Goal: Task Accomplishment & Management: Manage account settings

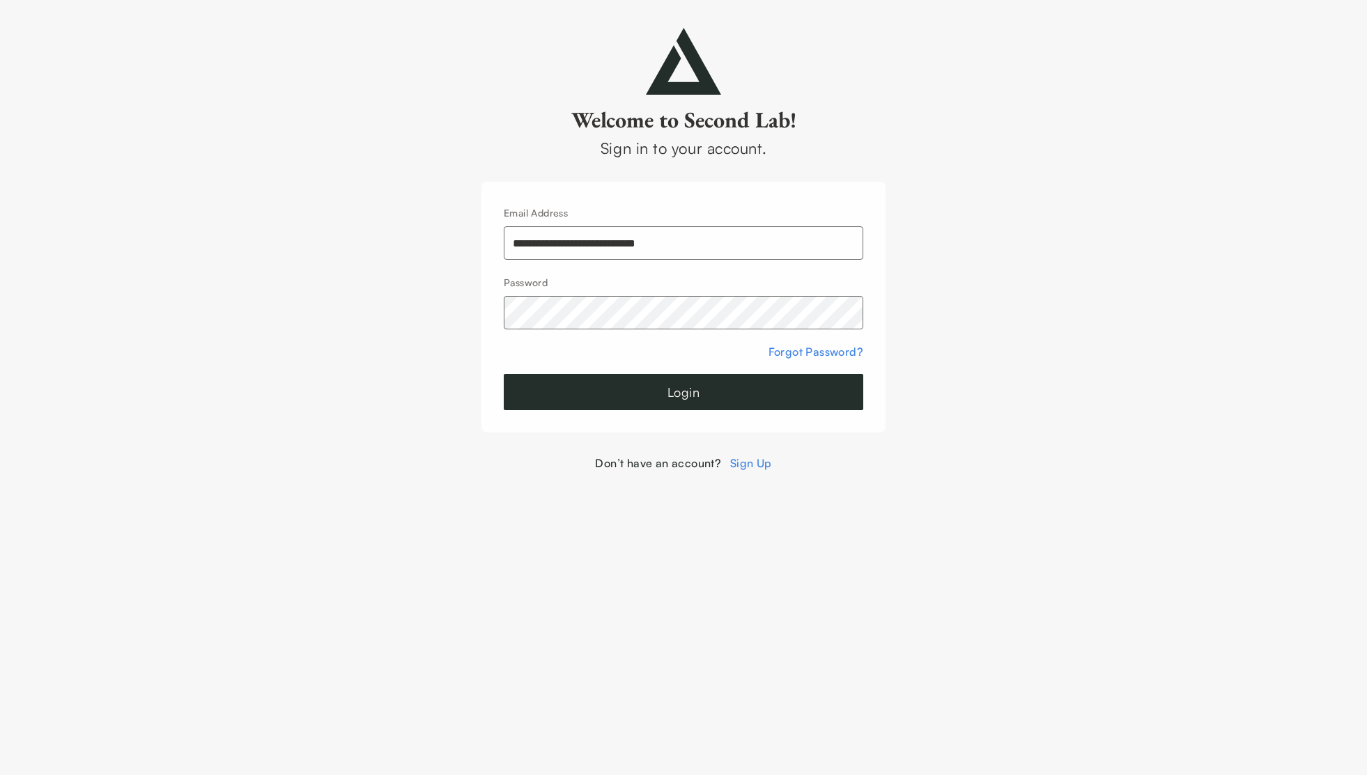
click at [607, 241] on input "**********" at bounding box center [683, 242] width 359 height 33
type input "**********"
click at [580, 386] on button "Login" at bounding box center [683, 392] width 359 height 36
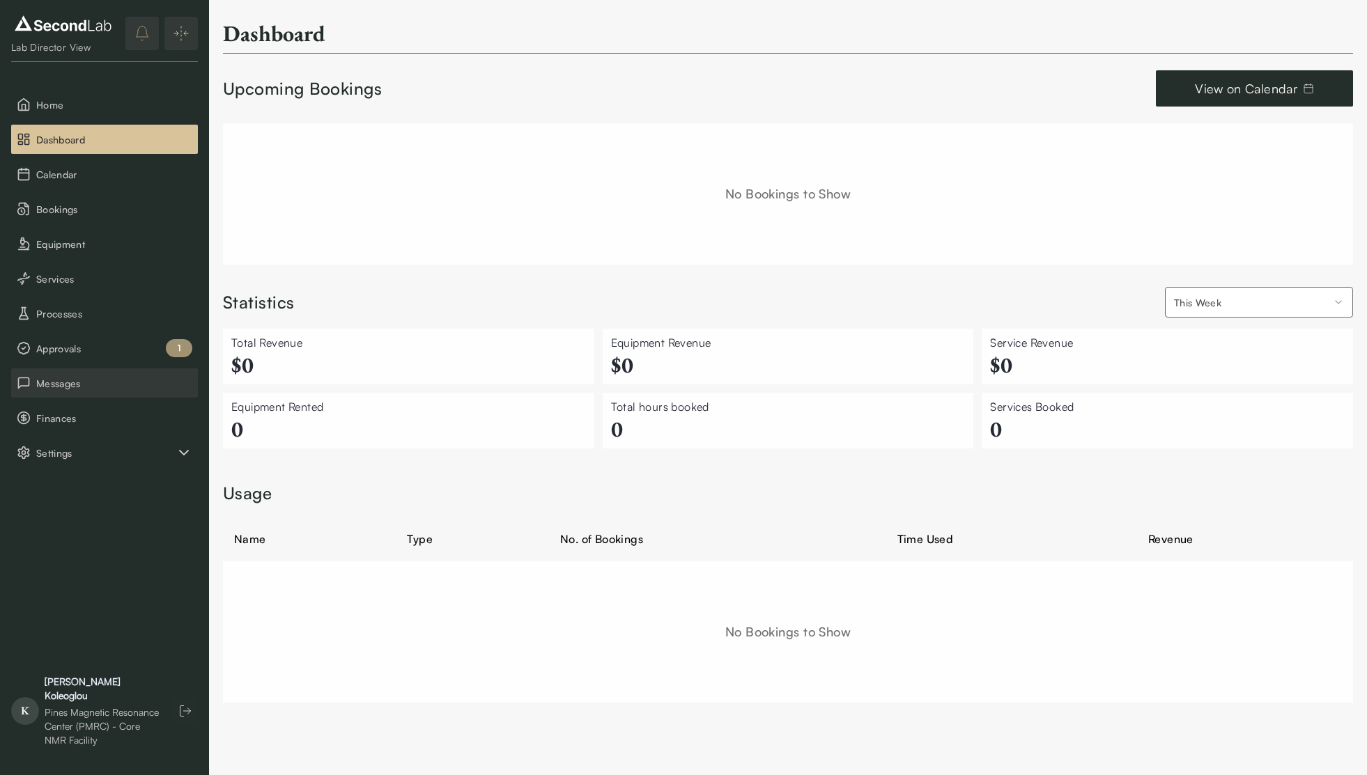
click at [84, 388] on span "Messages" at bounding box center [114, 383] width 156 height 15
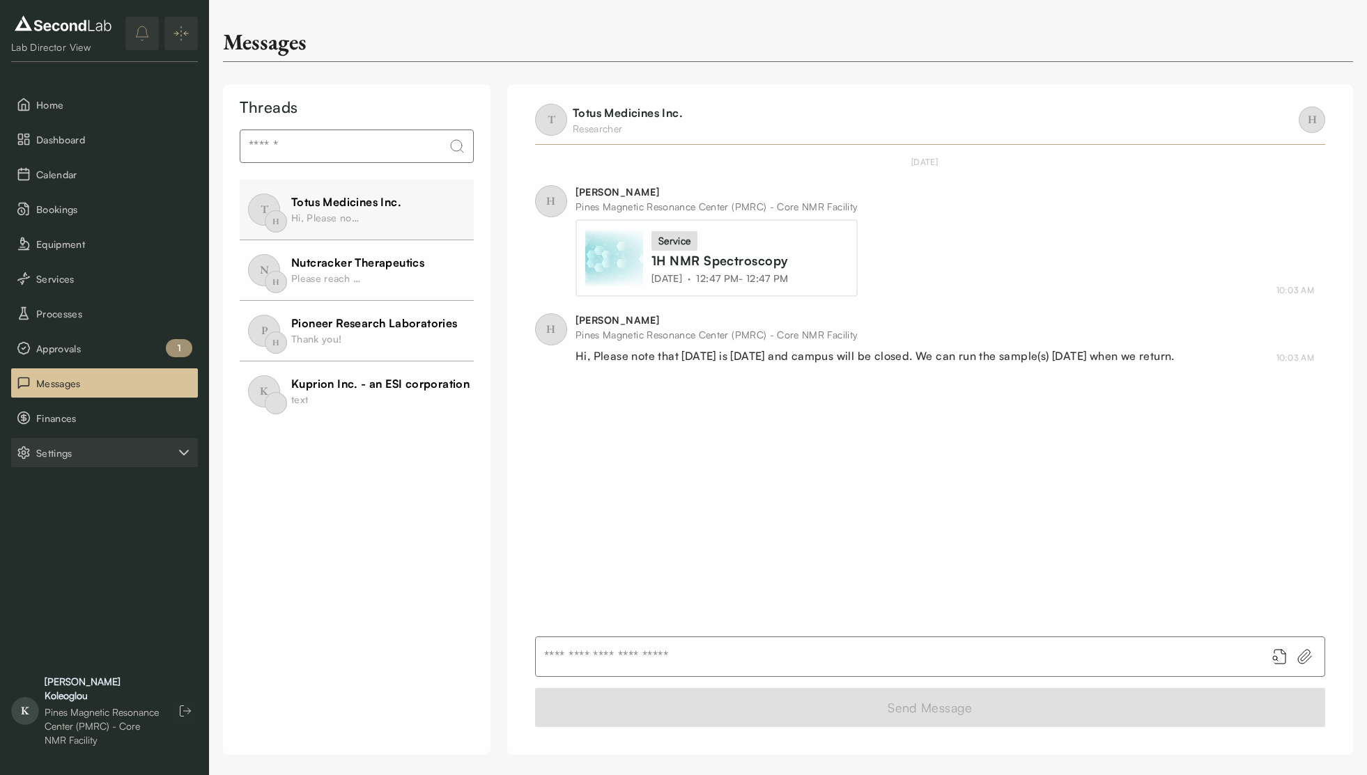
click at [80, 447] on span "Settings" at bounding box center [105, 453] width 139 height 15
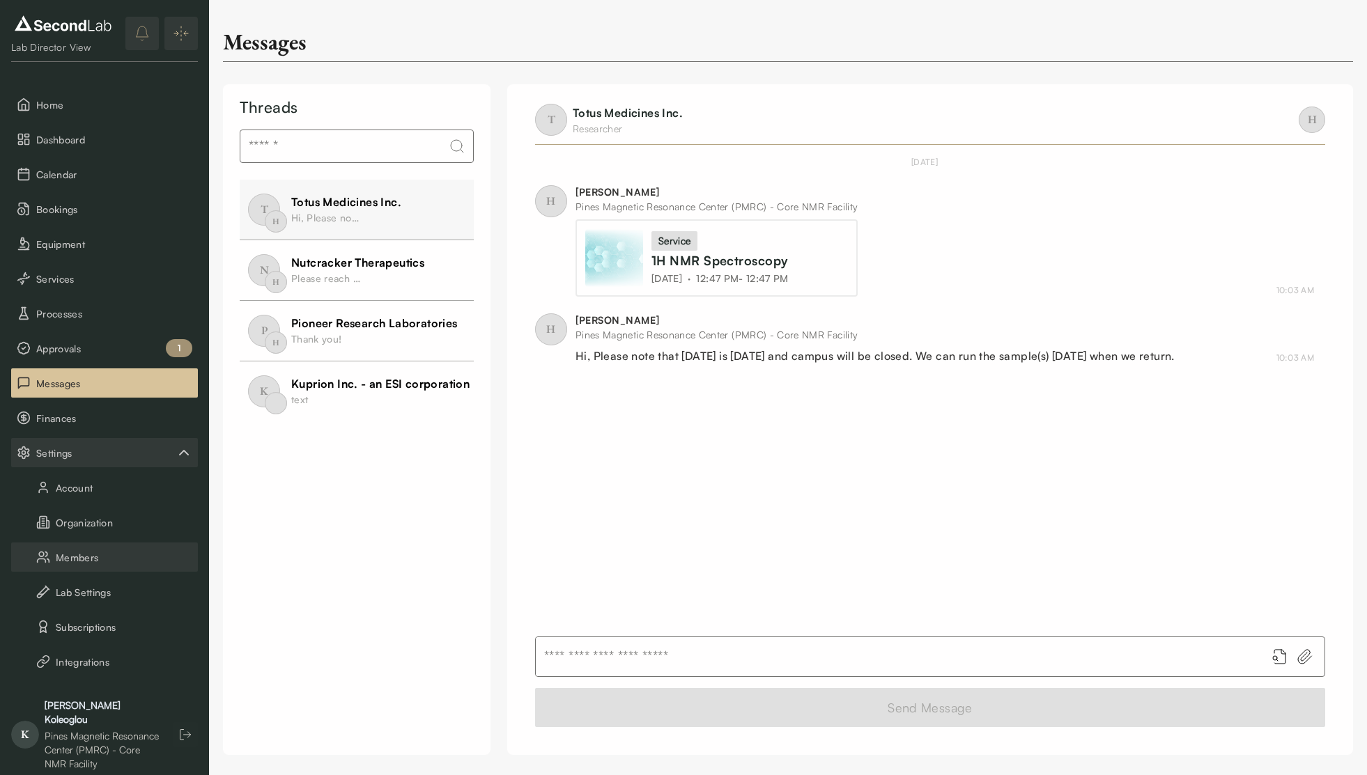
click at [79, 561] on button "Members" at bounding box center [104, 557] width 187 height 29
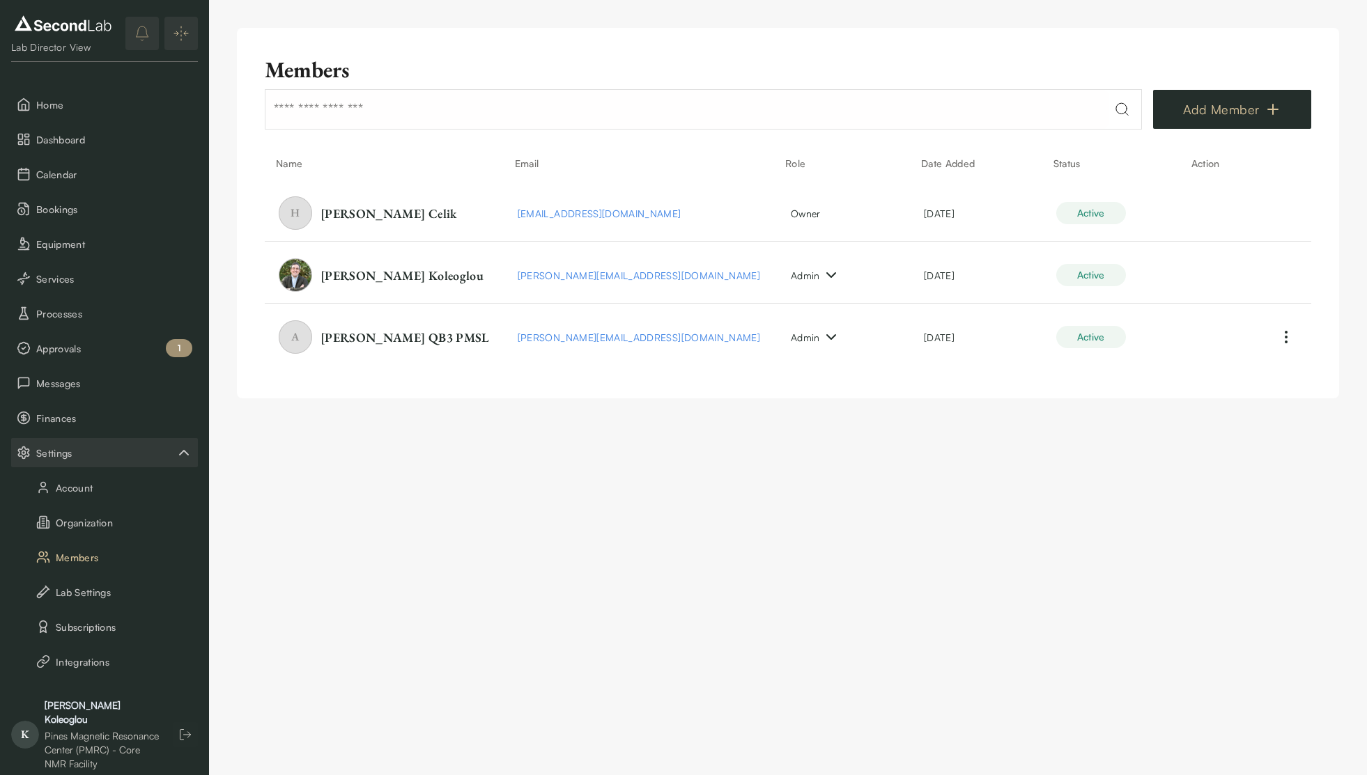
click at [1281, 116] on button "Add Member" at bounding box center [1232, 109] width 158 height 39
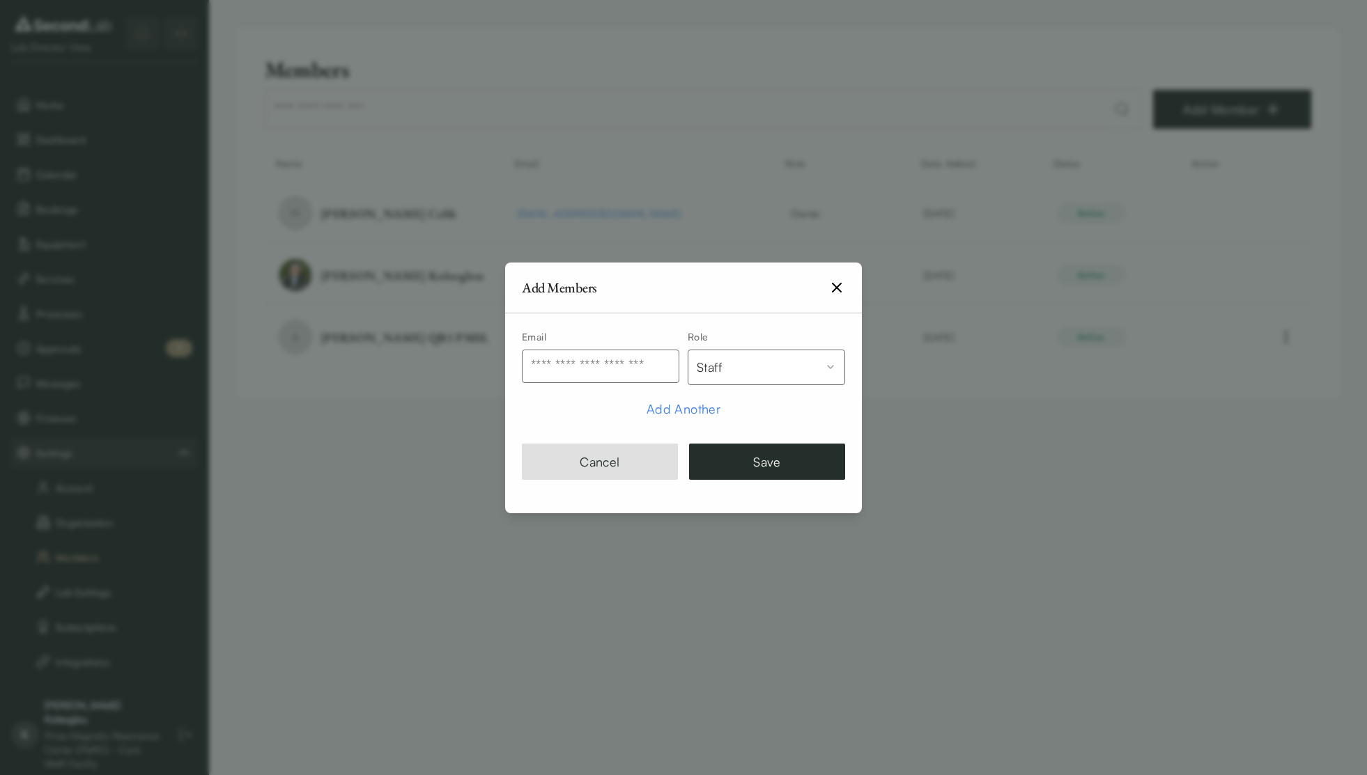
click at [733, 378] on button "Staff" at bounding box center [766, 368] width 157 height 36
select select "*****"
click at [614, 376] on input "text" at bounding box center [600, 366] width 157 height 33
paste input "**********"
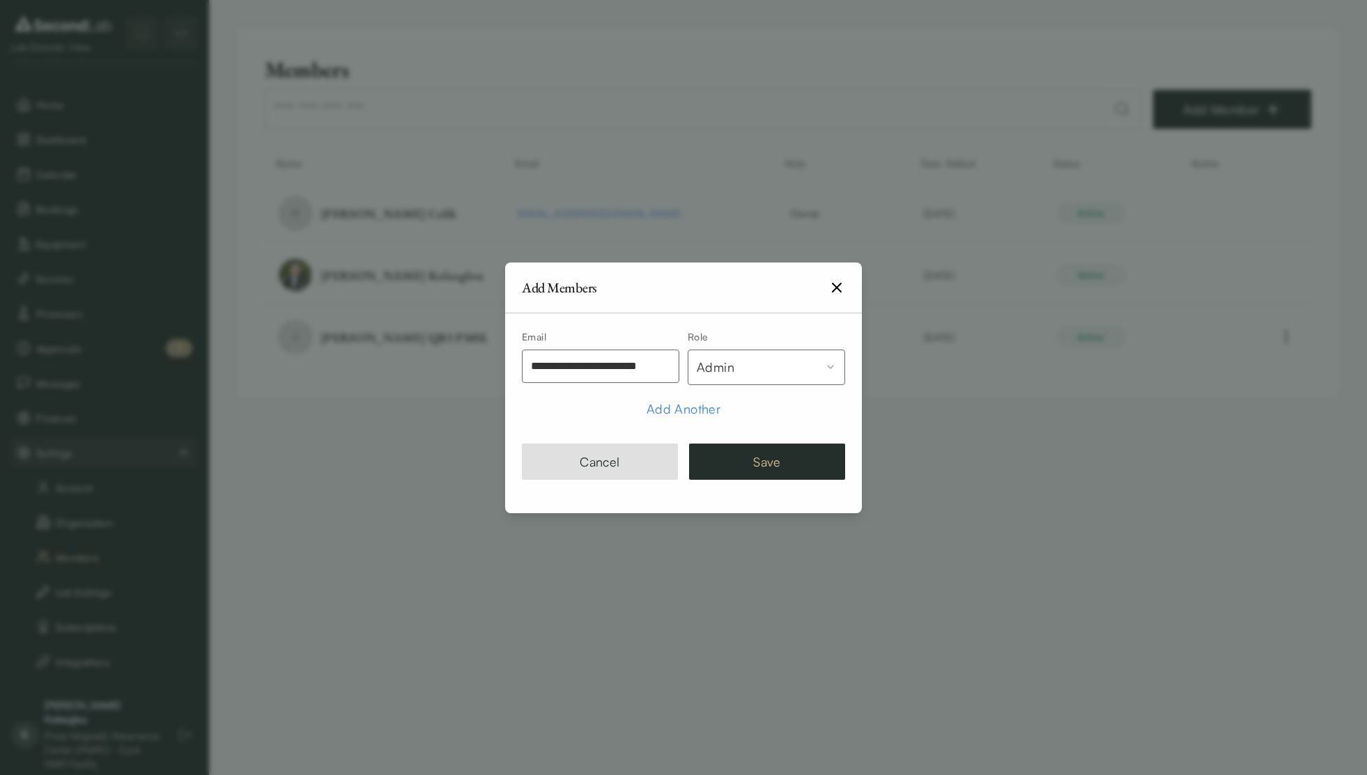
type input "**********"
click at [808, 479] on button "Save" at bounding box center [767, 462] width 156 height 36
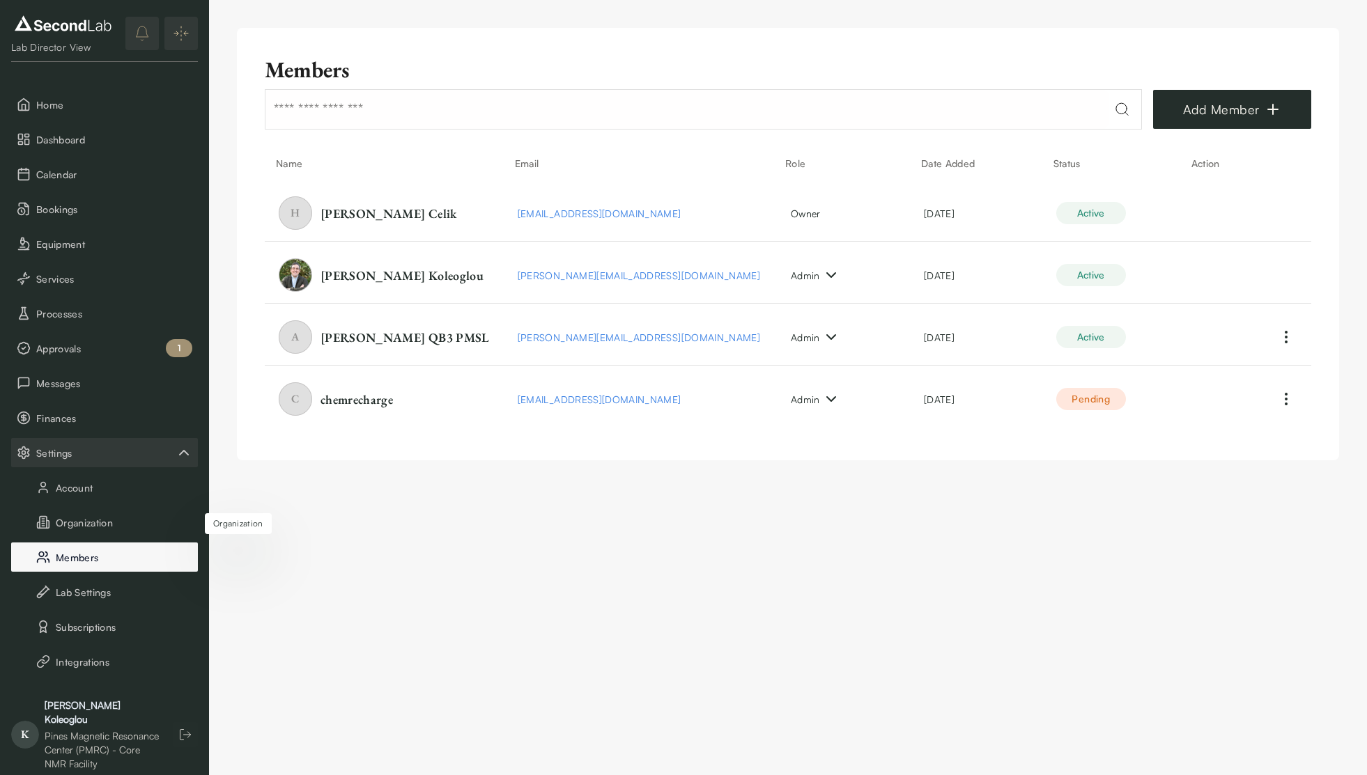
click at [78, 548] on button "Members" at bounding box center [104, 557] width 187 height 29
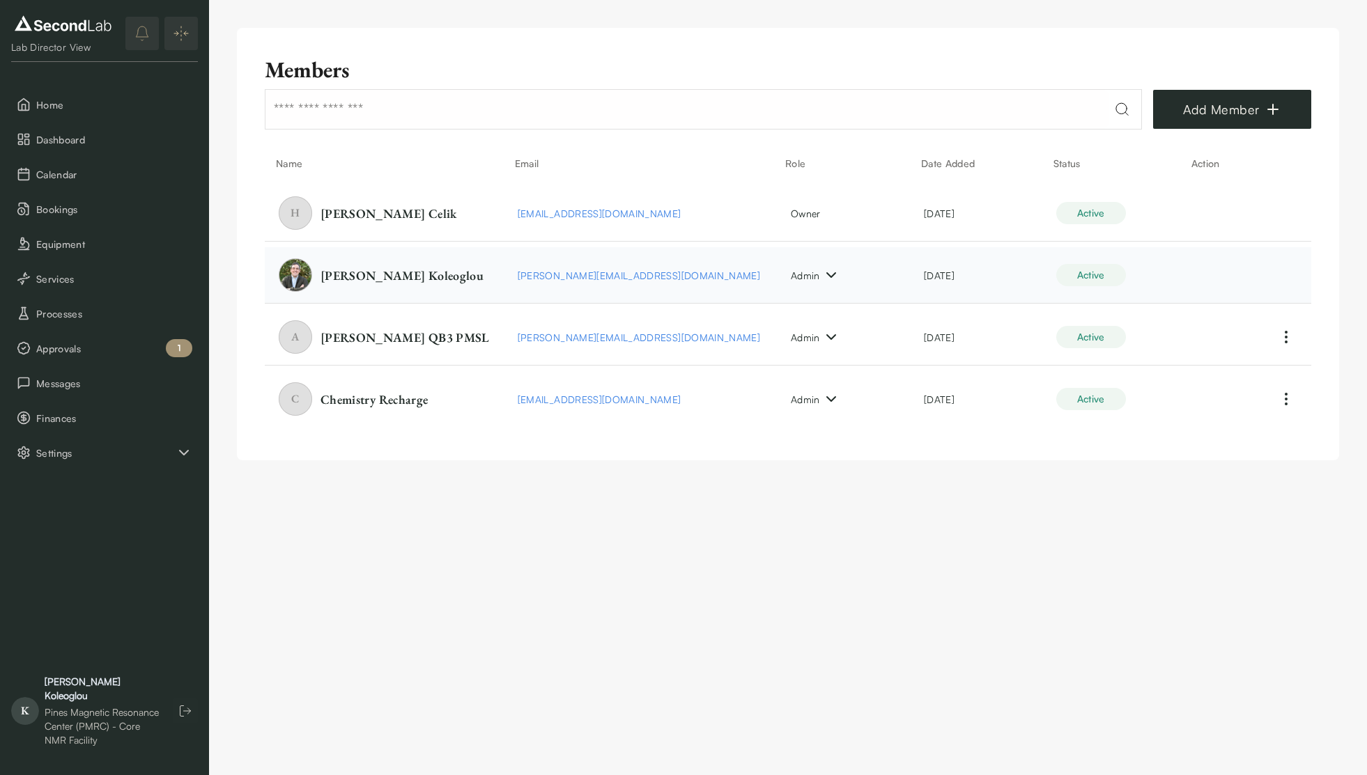
click at [823, 273] on icon at bounding box center [831, 275] width 17 height 17
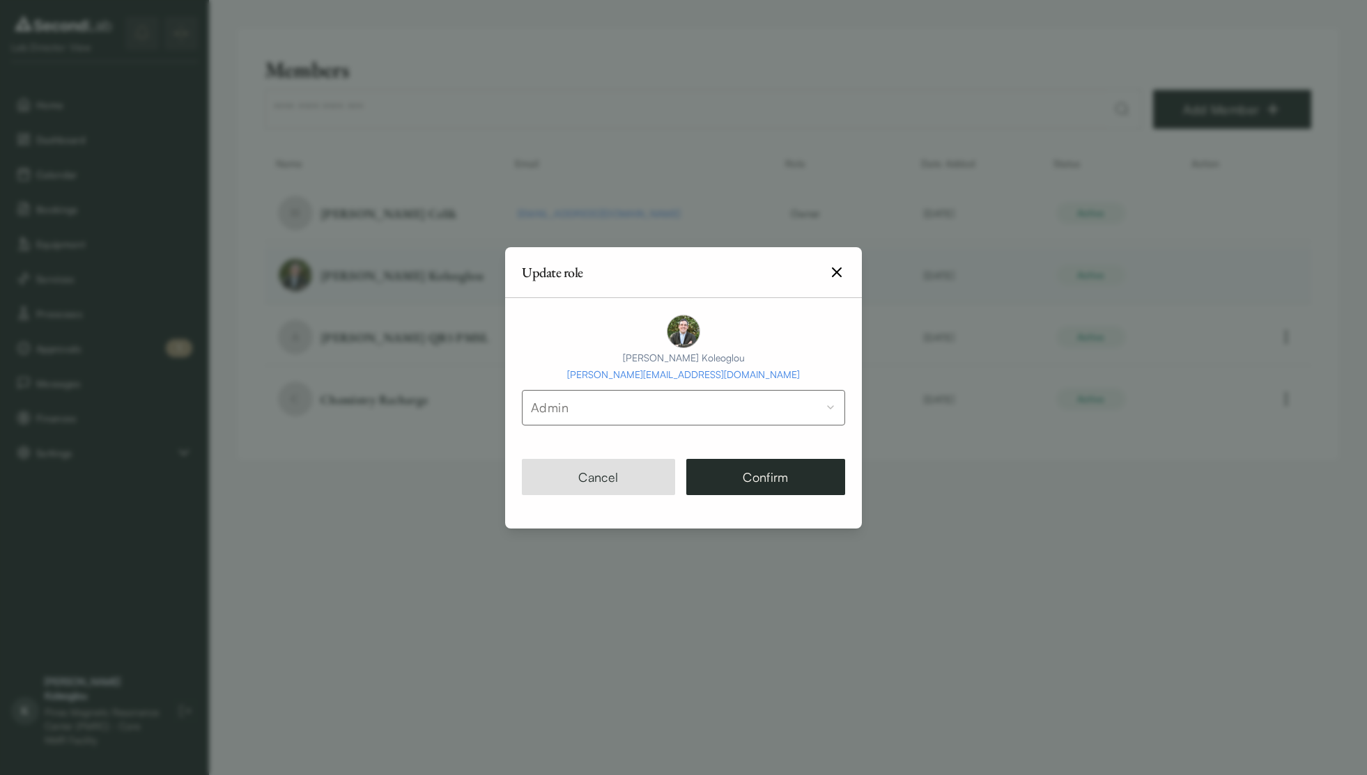
click at [834, 272] on icon "button" at bounding box center [836, 272] width 17 height 17
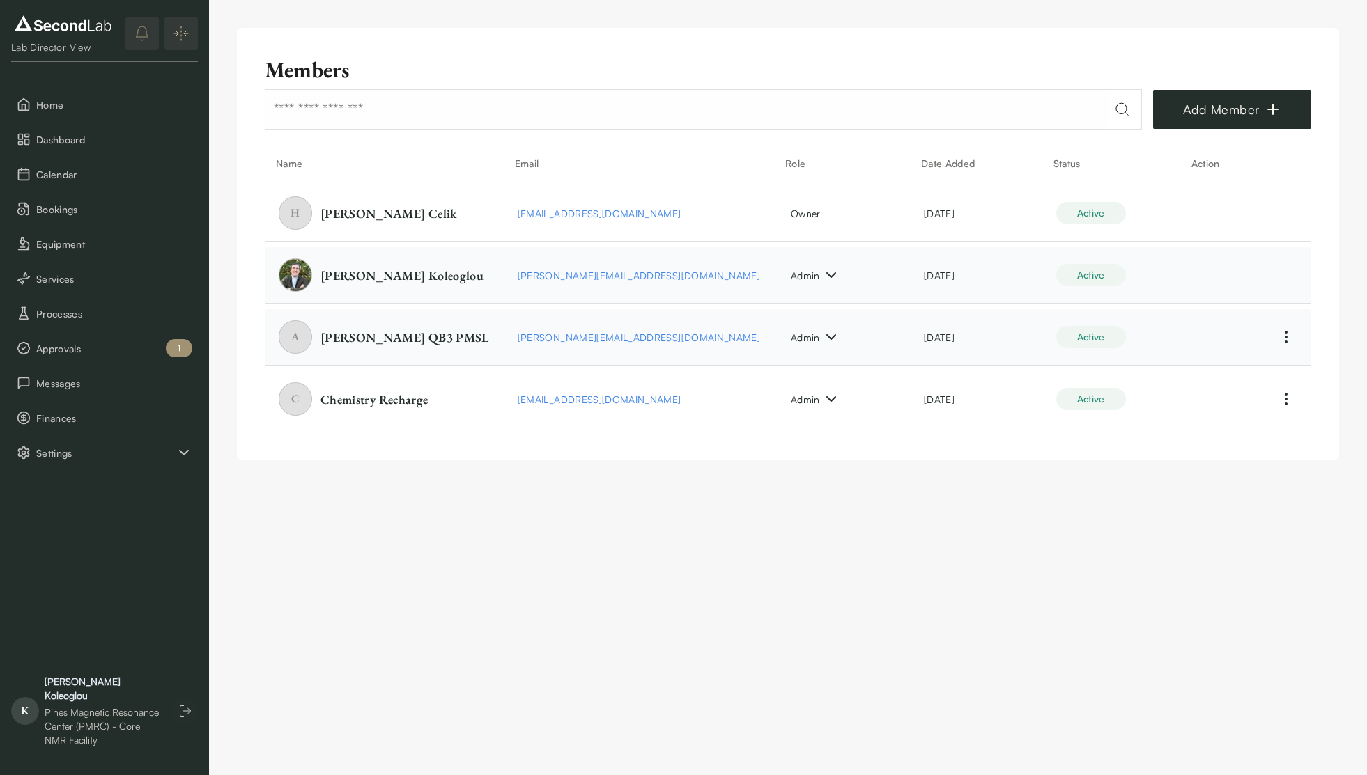
click at [827, 335] on icon at bounding box center [831, 337] width 8 height 4
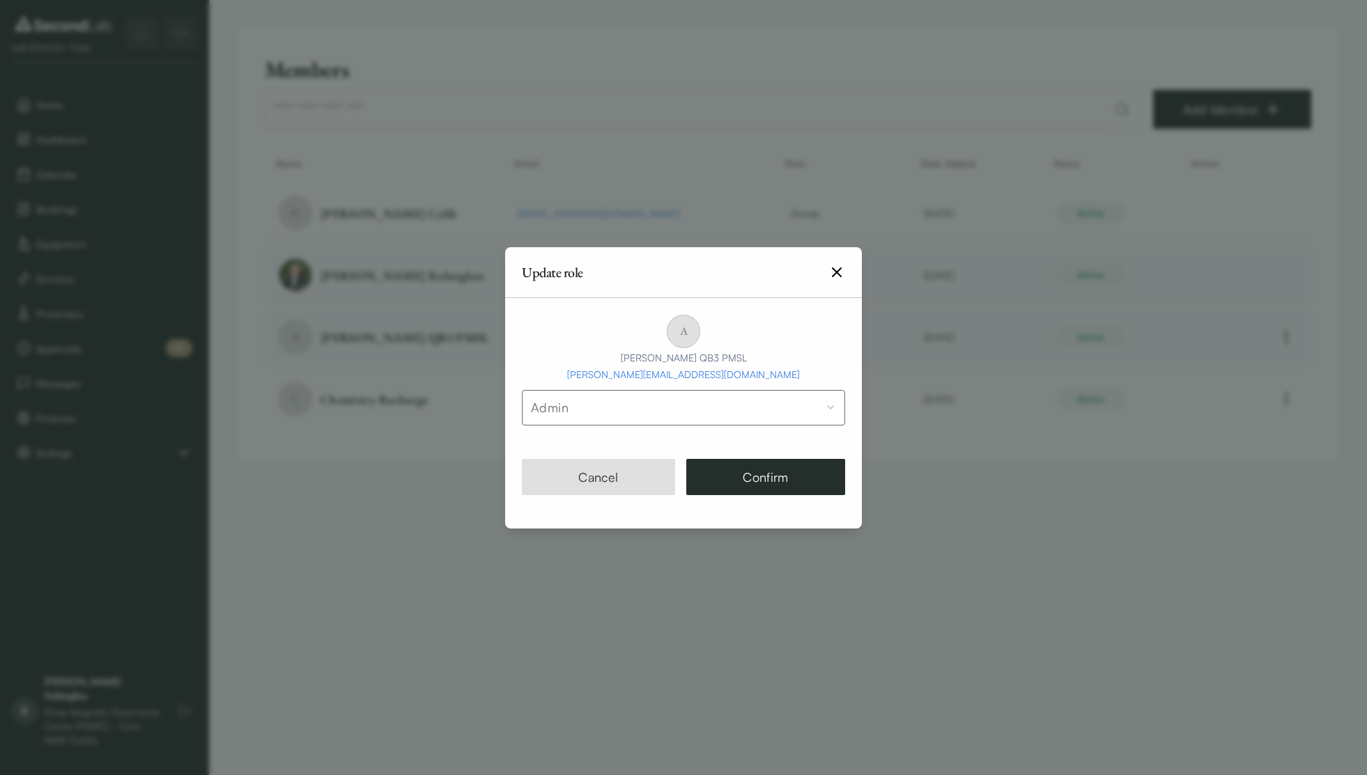
click at [837, 272] on icon "button" at bounding box center [837, 272] width 8 height 8
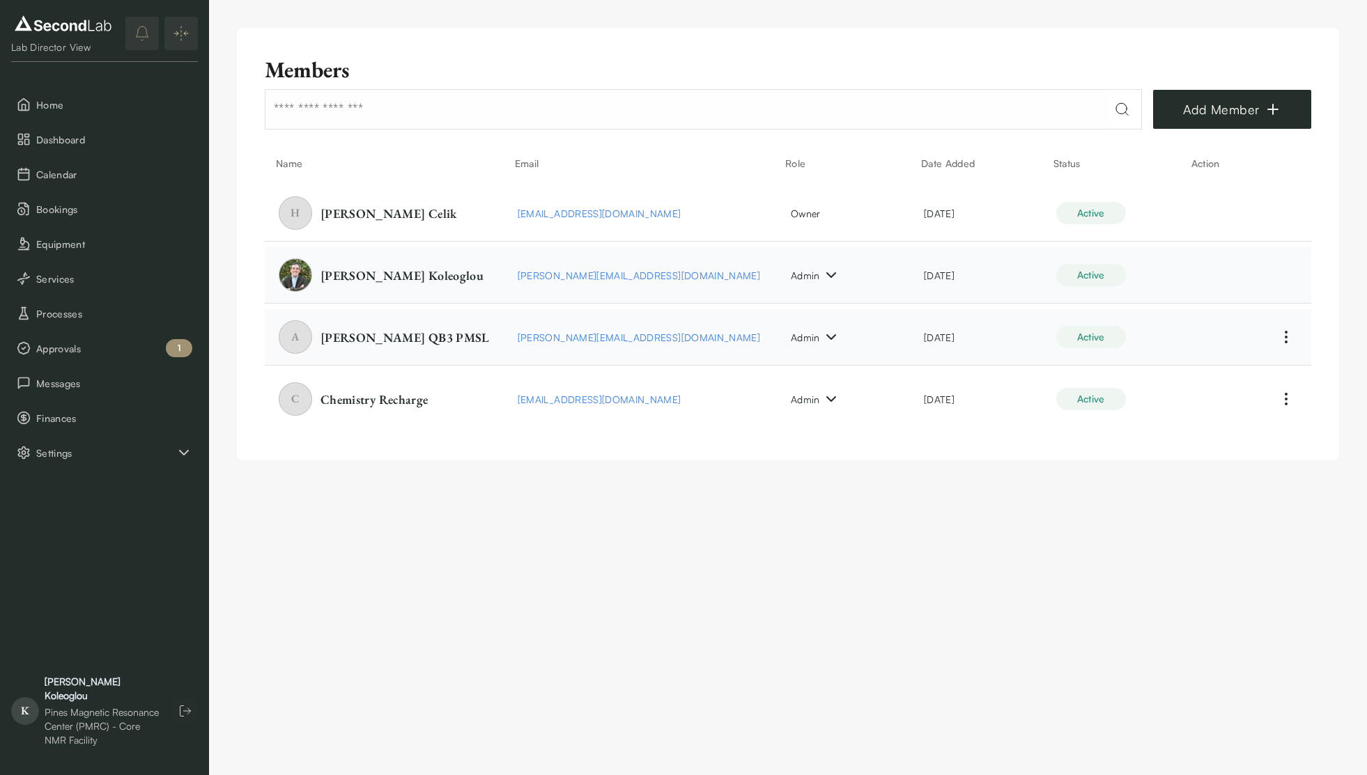
click at [611, 488] on html "SKIP TO CONTENT Lab Director View Home Dashboard Calendar Bookings Equipment Se…" at bounding box center [683, 244] width 1367 height 488
click at [187, 709] on button "button" at bounding box center [185, 711] width 25 height 25
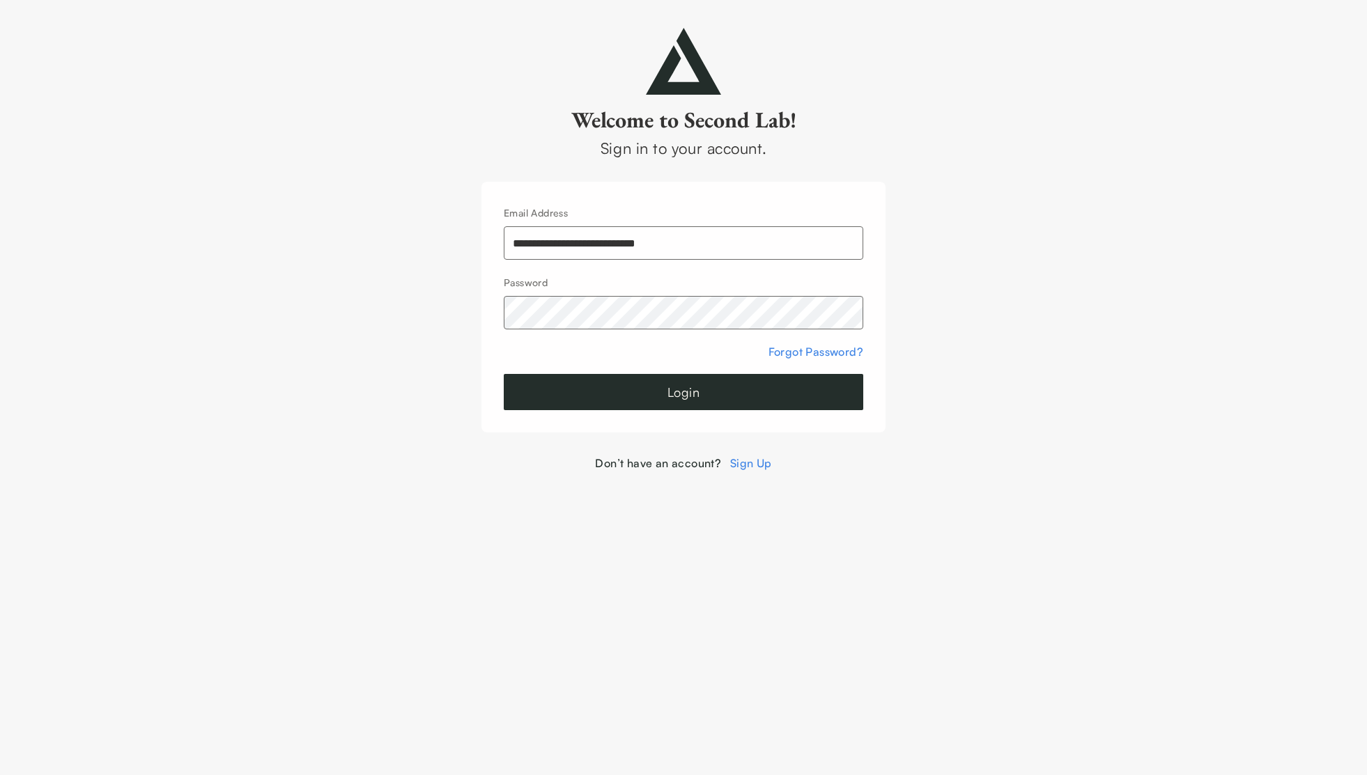
click at [605, 239] on input "**********" at bounding box center [683, 242] width 359 height 33
type input "**********"
click at [640, 406] on button "Login" at bounding box center [683, 392] width 359 height 36
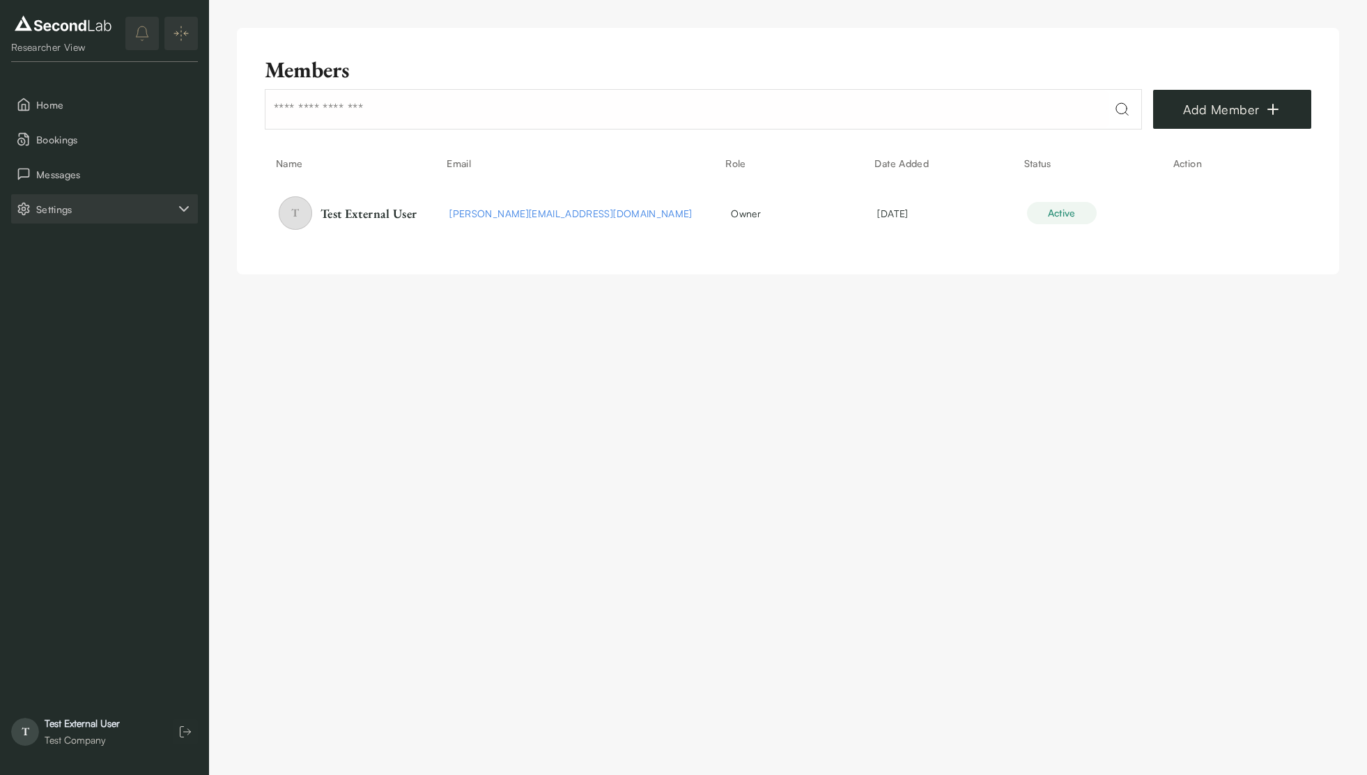
click at [127, 216] on span "Settings" at bounding box center [105, 209] width 139 height 15
click at [103, 247] on button "Company" at bounding box center [104, 243] width 187 height 29
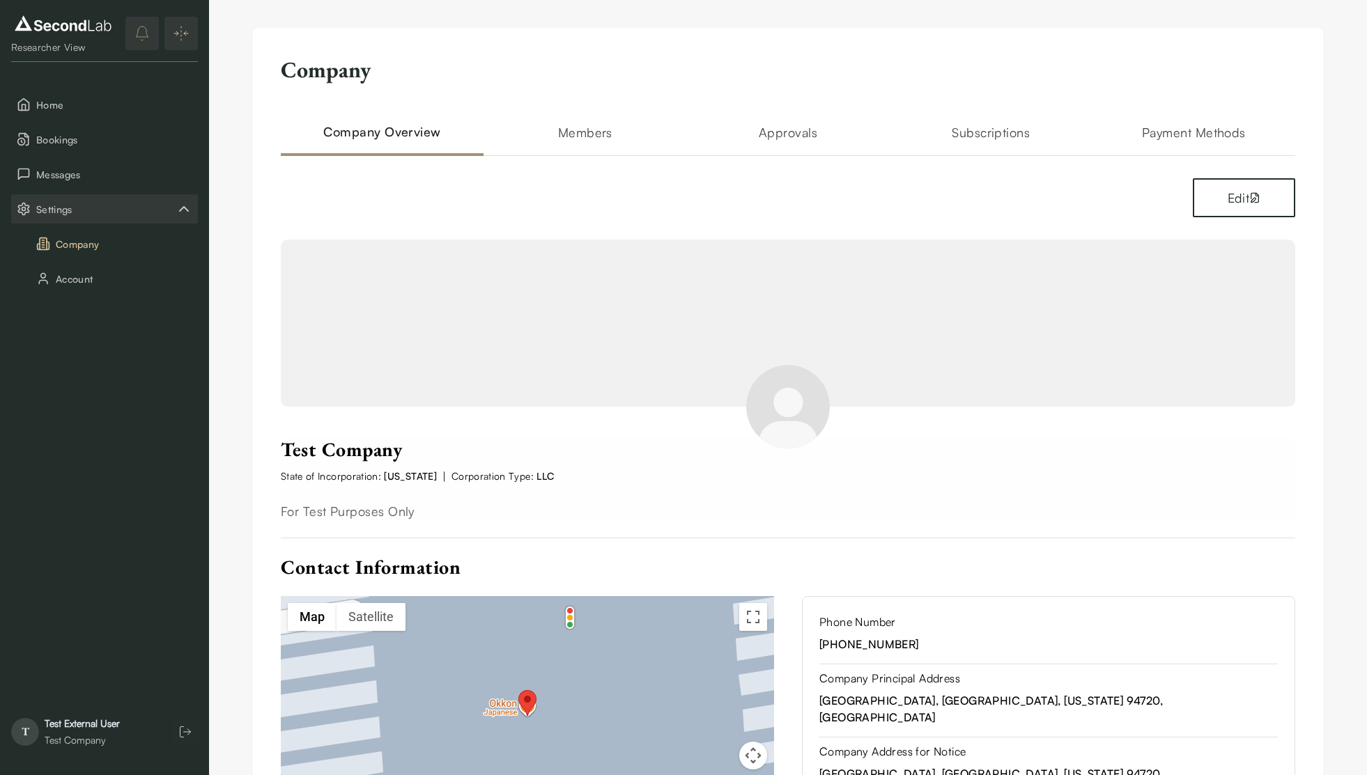
click at [792, 128] on h2 "Approvals" at bounding box center [787, 139] width 203 height 33
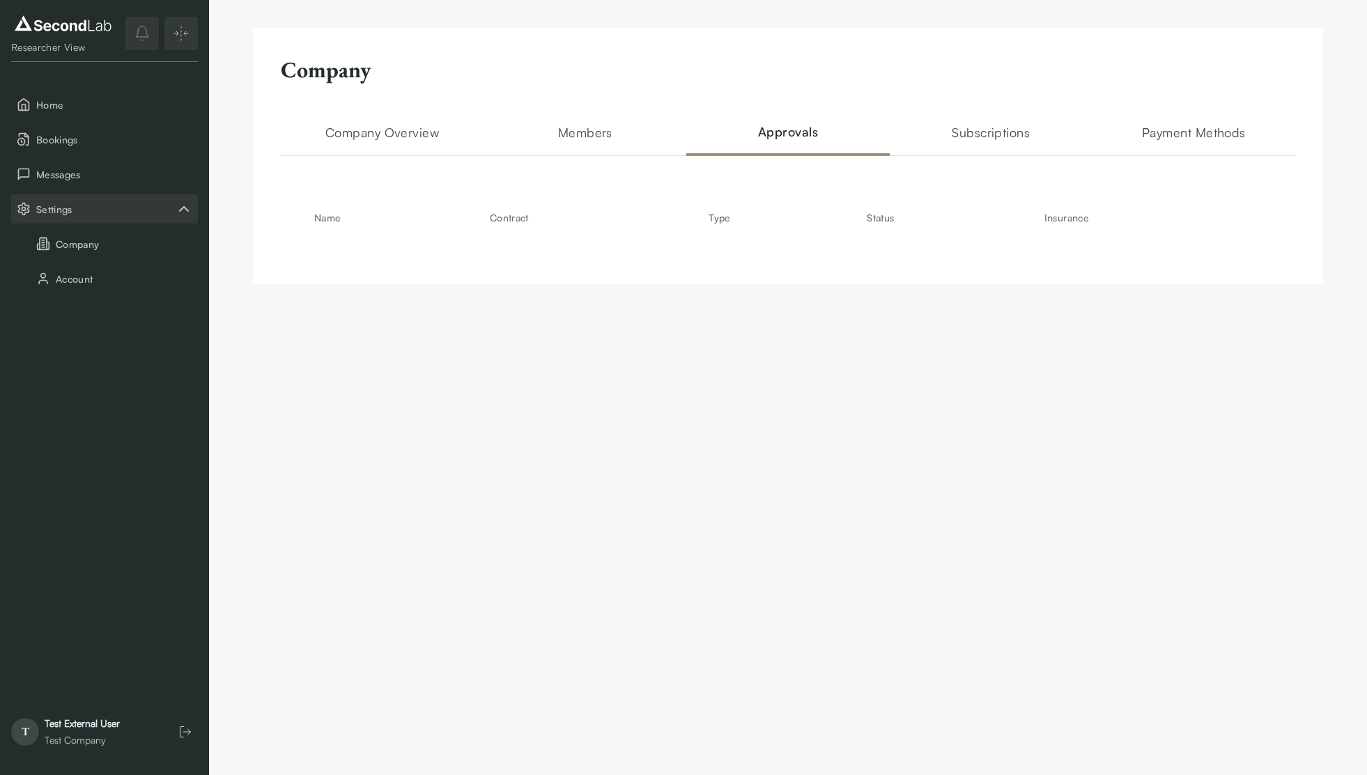
click at [376, 312] on html "SKIP TO CONTENT Researcher View Home Bookings Messages Settings Company Account…" at bounding box center [683, 156] width 1367 height 312
click at [88, 203] on span "Settings" at bounding box center [105, 209] width 139 height 15
click at [93, 242] on button "Company" at bounding box center [104, 243] width 187 height 29
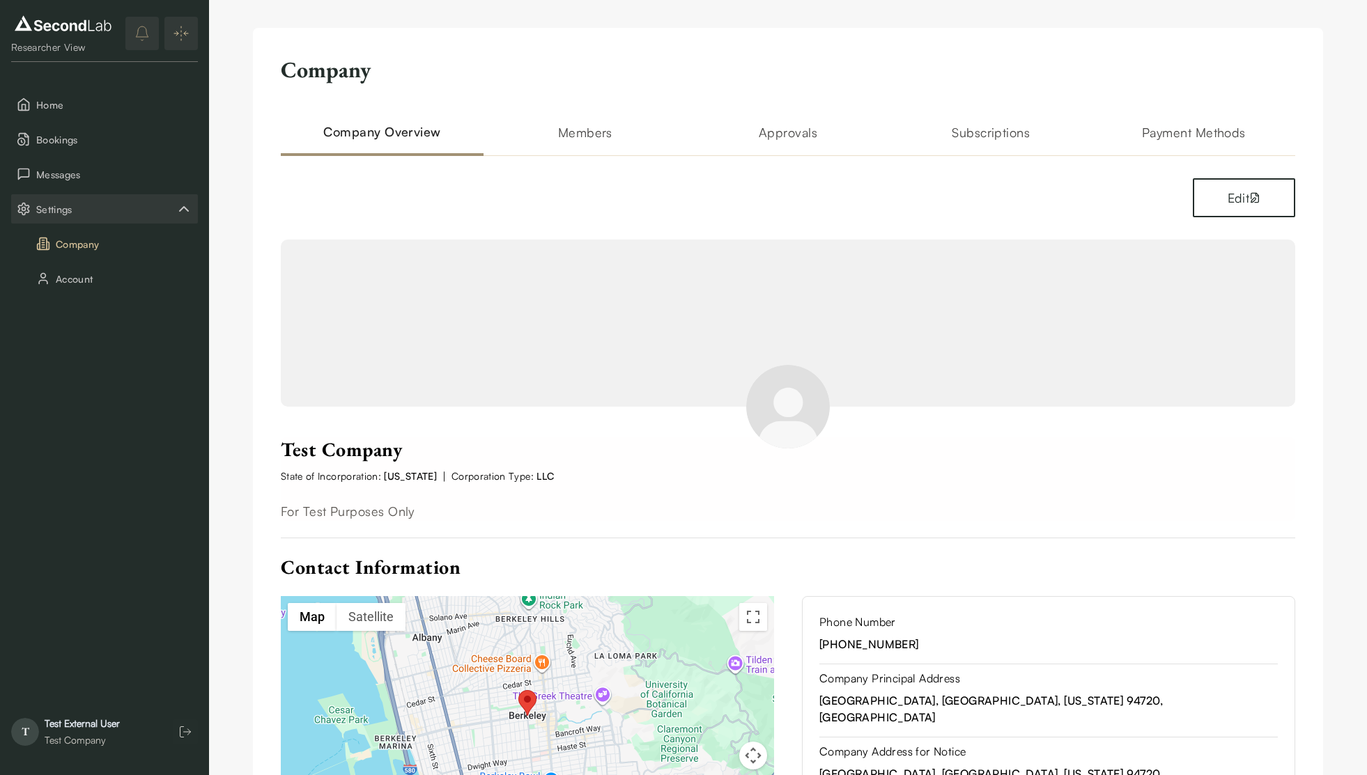
click at [787, 124] on h2 "Approvals" at bounding box center [787, 139] width 203 height 33
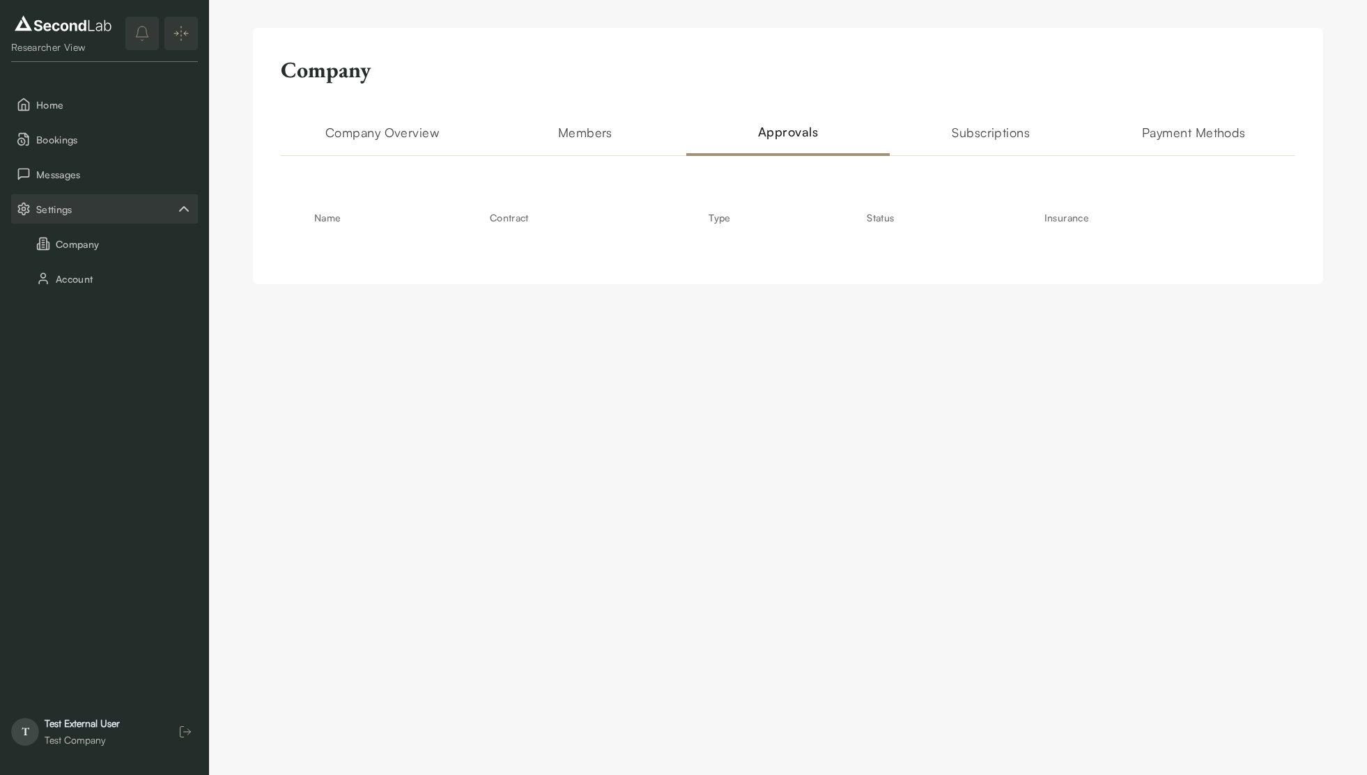
click at [187, 733] on icon "button" at bounding box center [185, 732] width 14 height 14
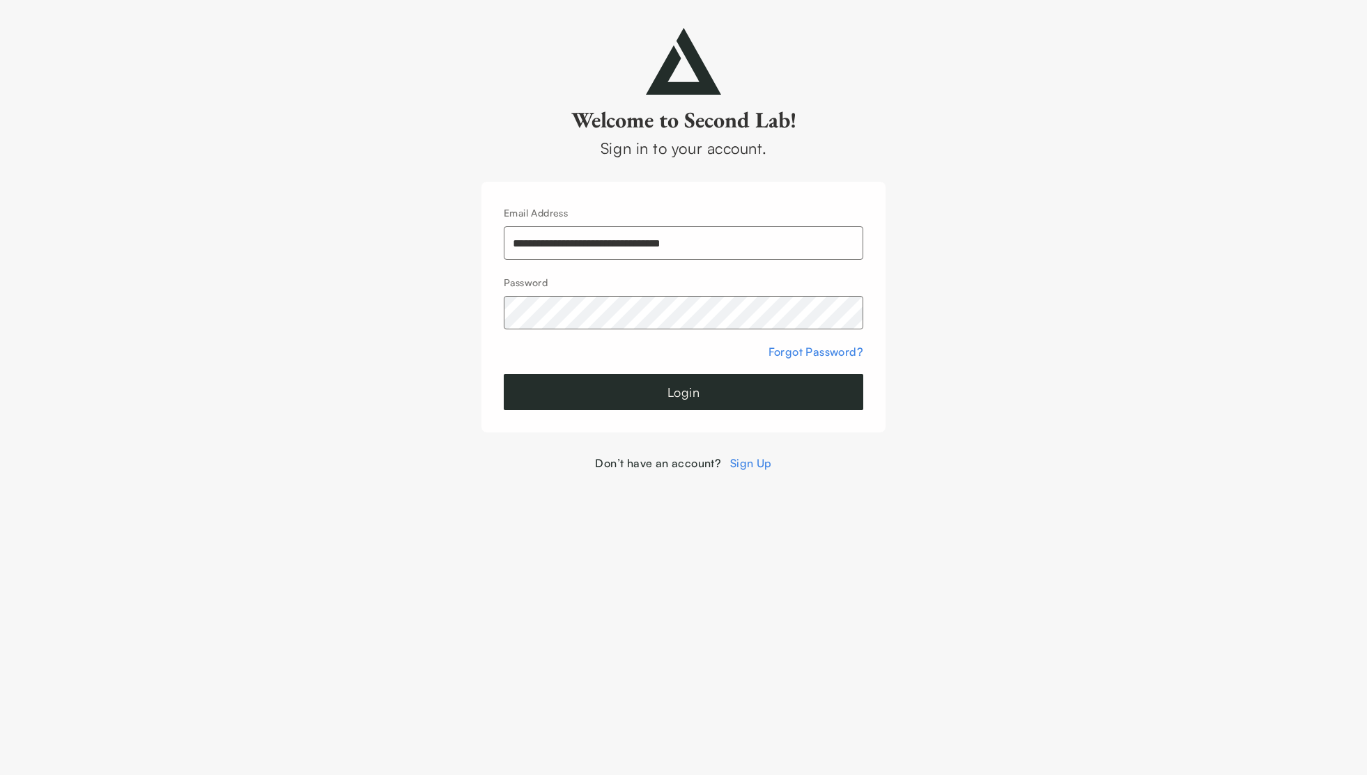
click at [628, 254] on input "**********" at bounding box center [683, 242] width 359 height 33
type input "**********"
click at [594, 390] on button "Login" at bounding box center [683, 392] width 359 height 36
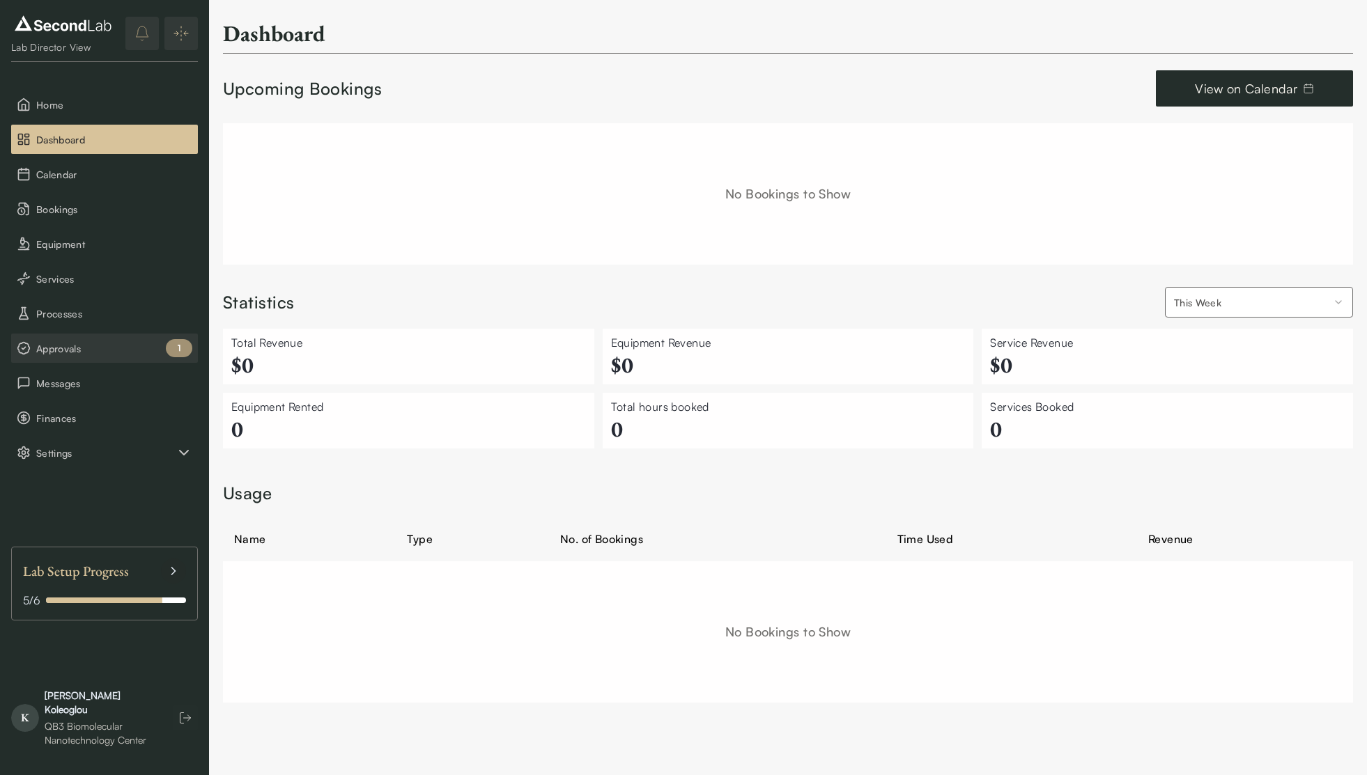
click at [101, 341] on span "Approvals" at bounding box center [114, 348] width 156 height 15
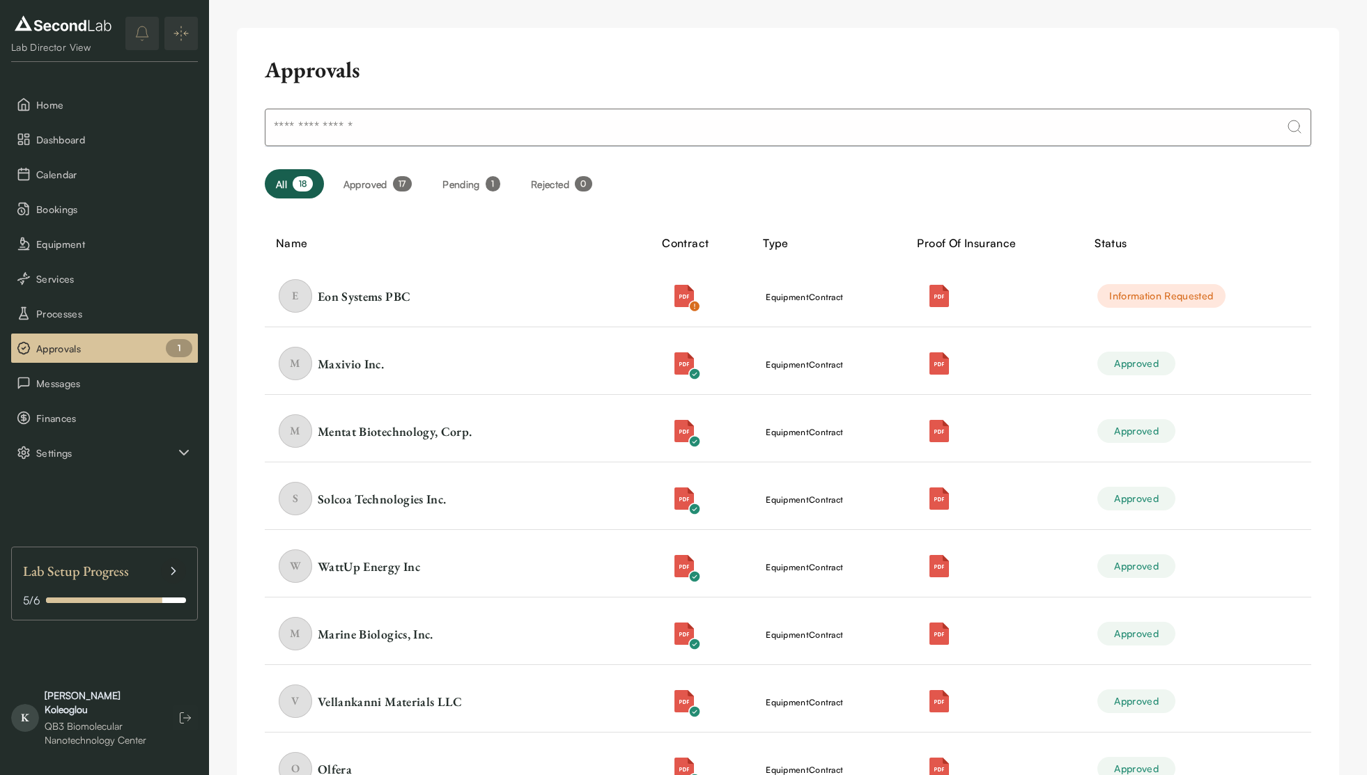
click at [101, 341] on span "Approvals" at bounding box center [114, 348] width 156 height 15
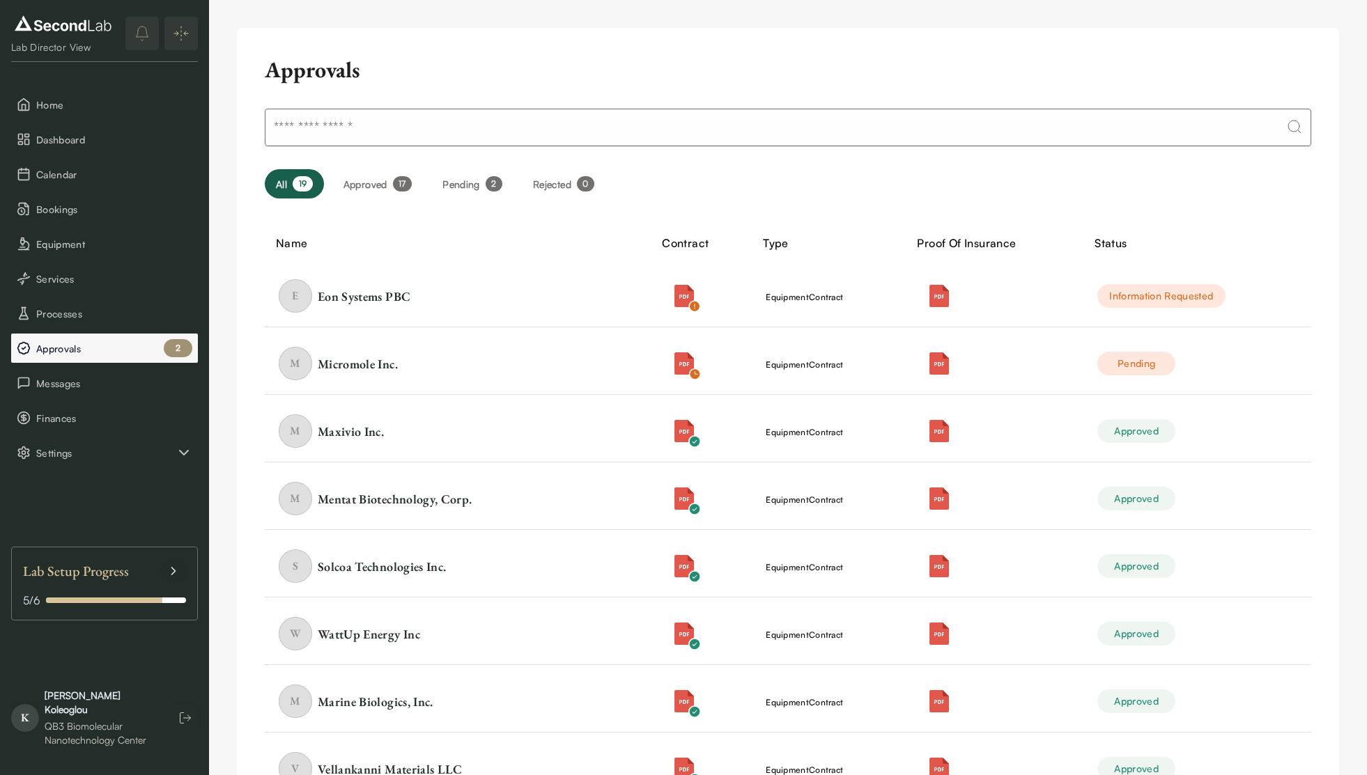
click at [117, 361] on button "Approvals 2" at bounding box center [104, 348] width 187 height 29
click at [362, 356] on div "Micromole Inc." at bounding box center [358, 363] width 80 height 17
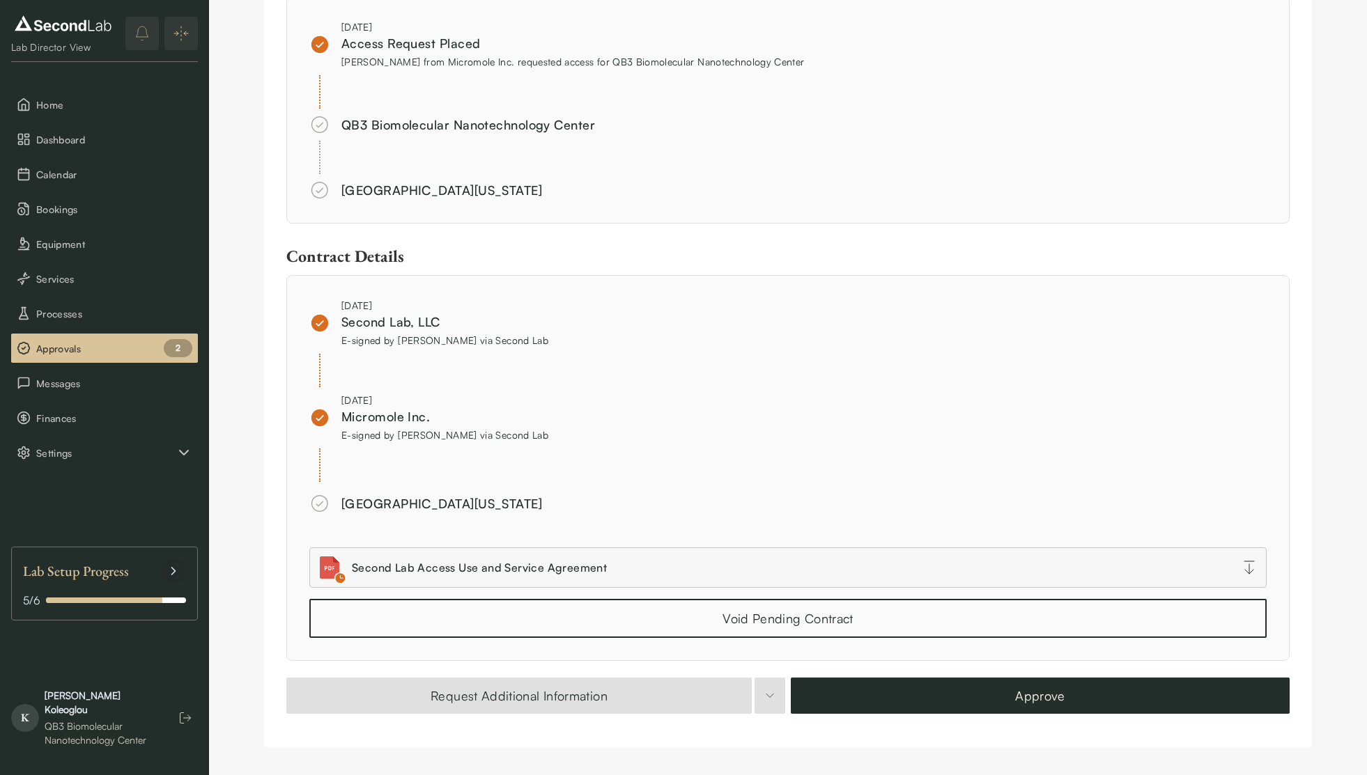
scroll to position [870, 0]
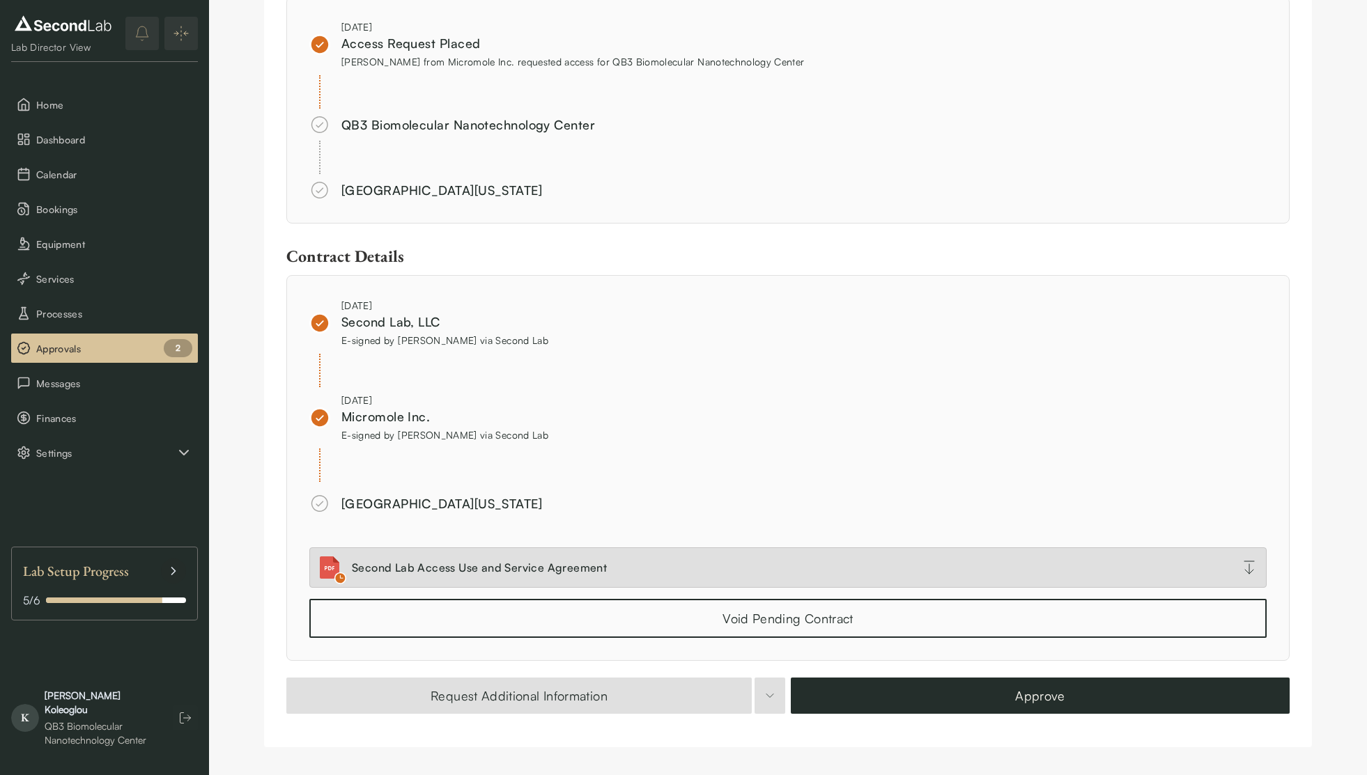
click at [470, 581] on link "Second Lab Access Use and Service Agreement" at bounding box center [787, 568] width 957 height 40
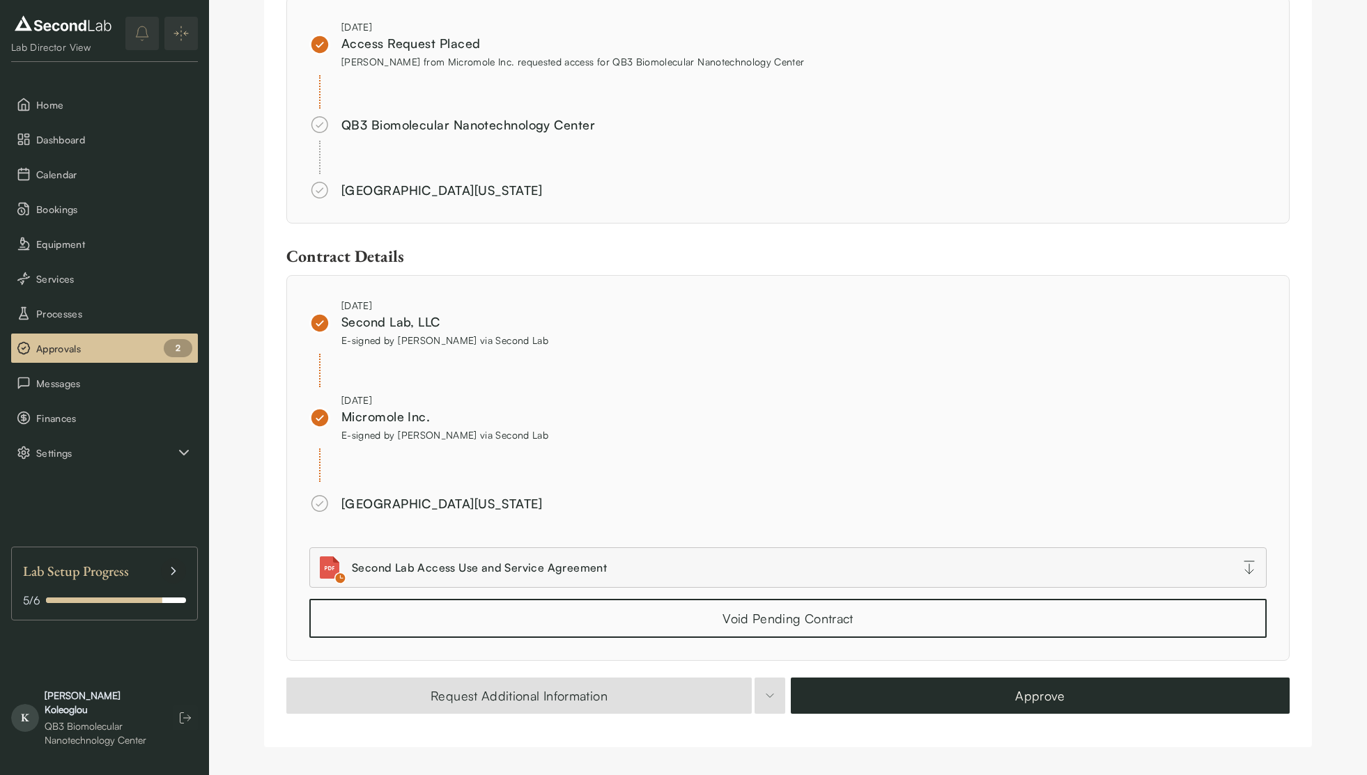
scroll to position [0, 0]
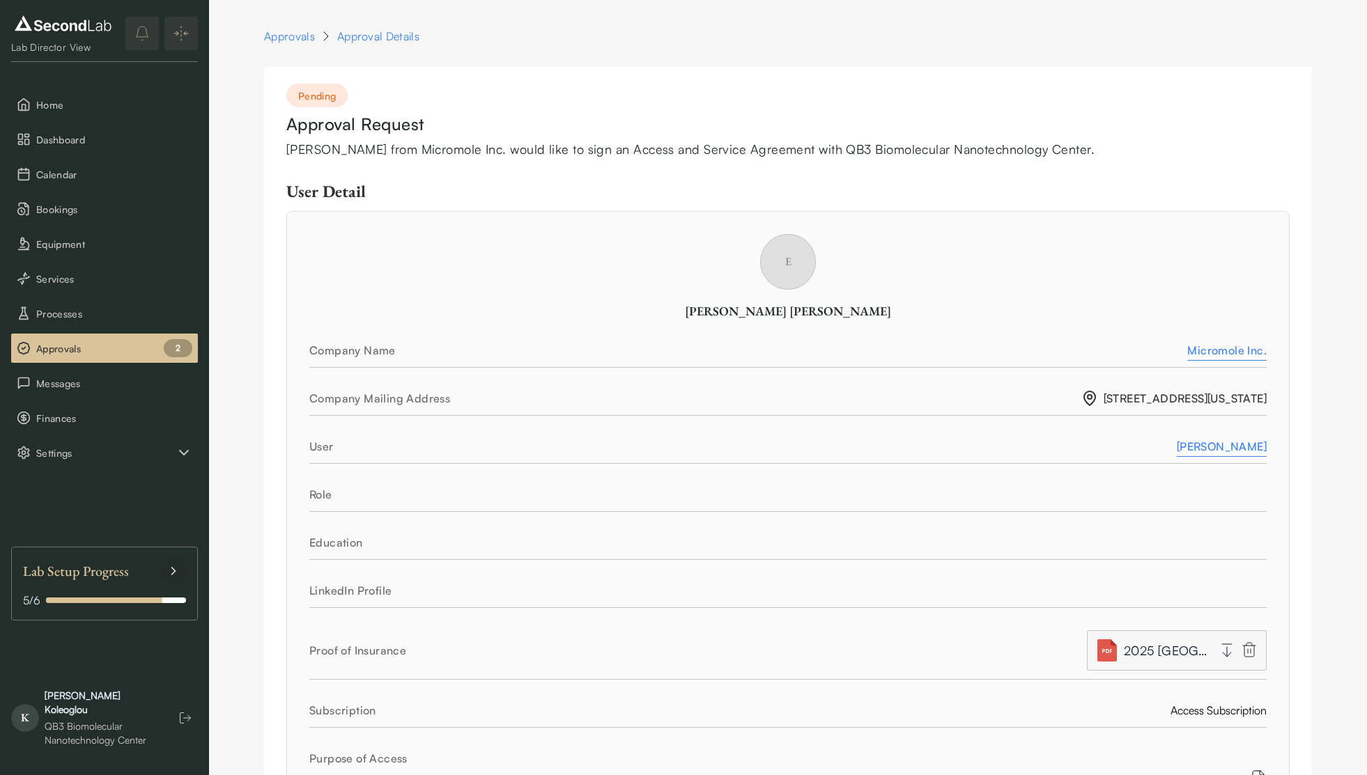
click at [1141, 657] on span "2025 [GEOGRAPHIC_DATA][US_STATE] Certificate.pdf" at bounding box center [1166, 651] width 84 height 20
click at [1155, 647] on span "2025 [GEOGRAPHIC_DATA][US_STATE] Certificate.pdf" at bounding box center [1166, 651] width 84 height 20
click at [1218, 653] on button "2025 [GEOGRAPHIC_DATA][US_STATE] Certificate.pdf" at bounding box center [1177, 651] width 180 height 40
click at [1226, 653] on icon "button" at bounding box center [1227, 650] width 17 height 17
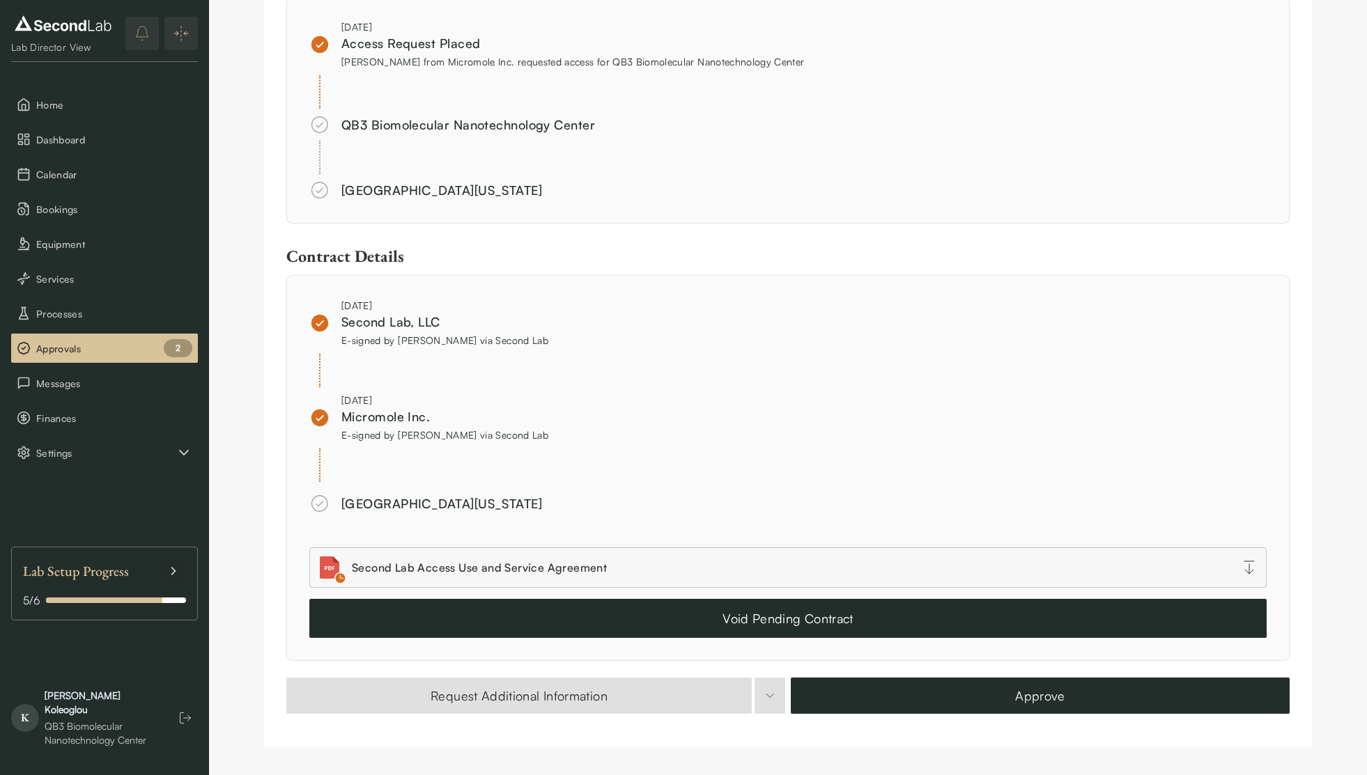
click at [662, 599] on button "Void Pending Contract" at bounding box center [787, 618] width 957 height 39
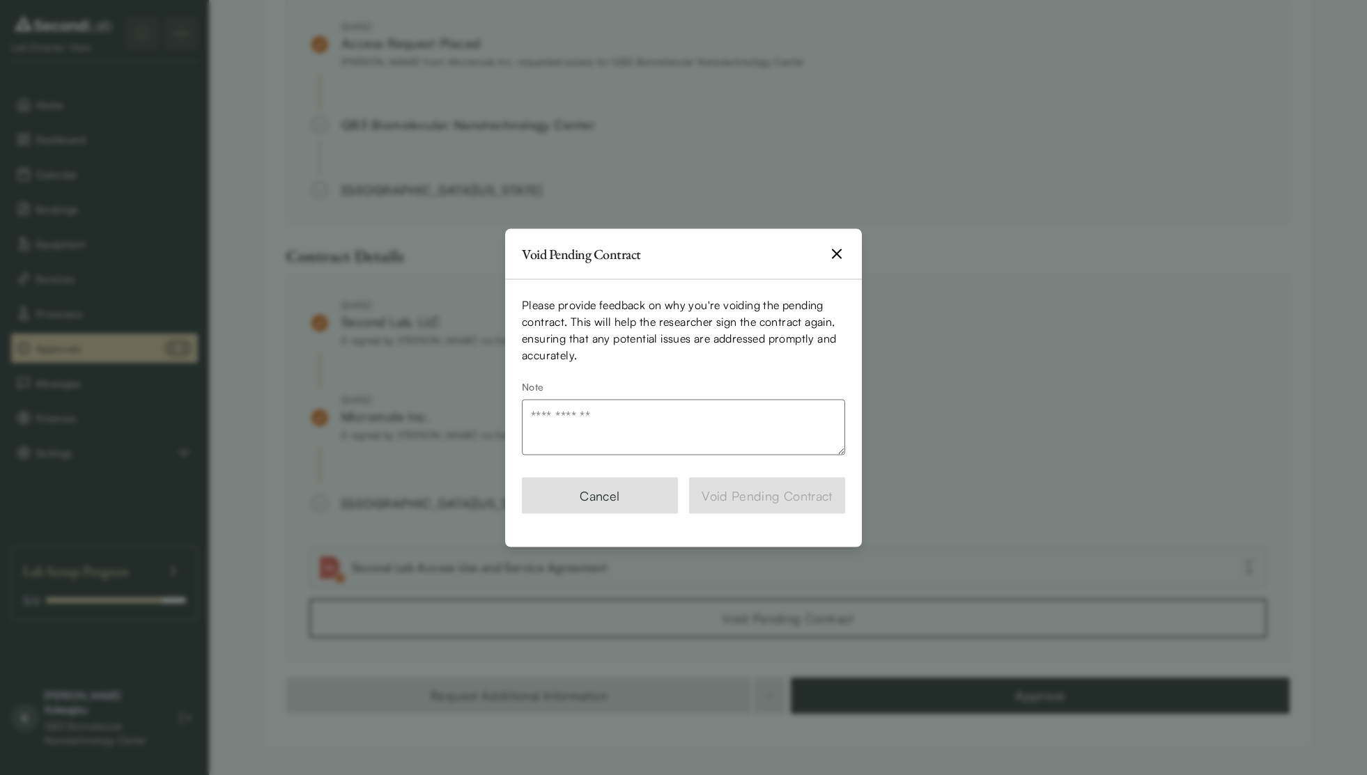
click at [623, 410] on textarea "Note" at bounding box center [683, 427] width 323 height 56
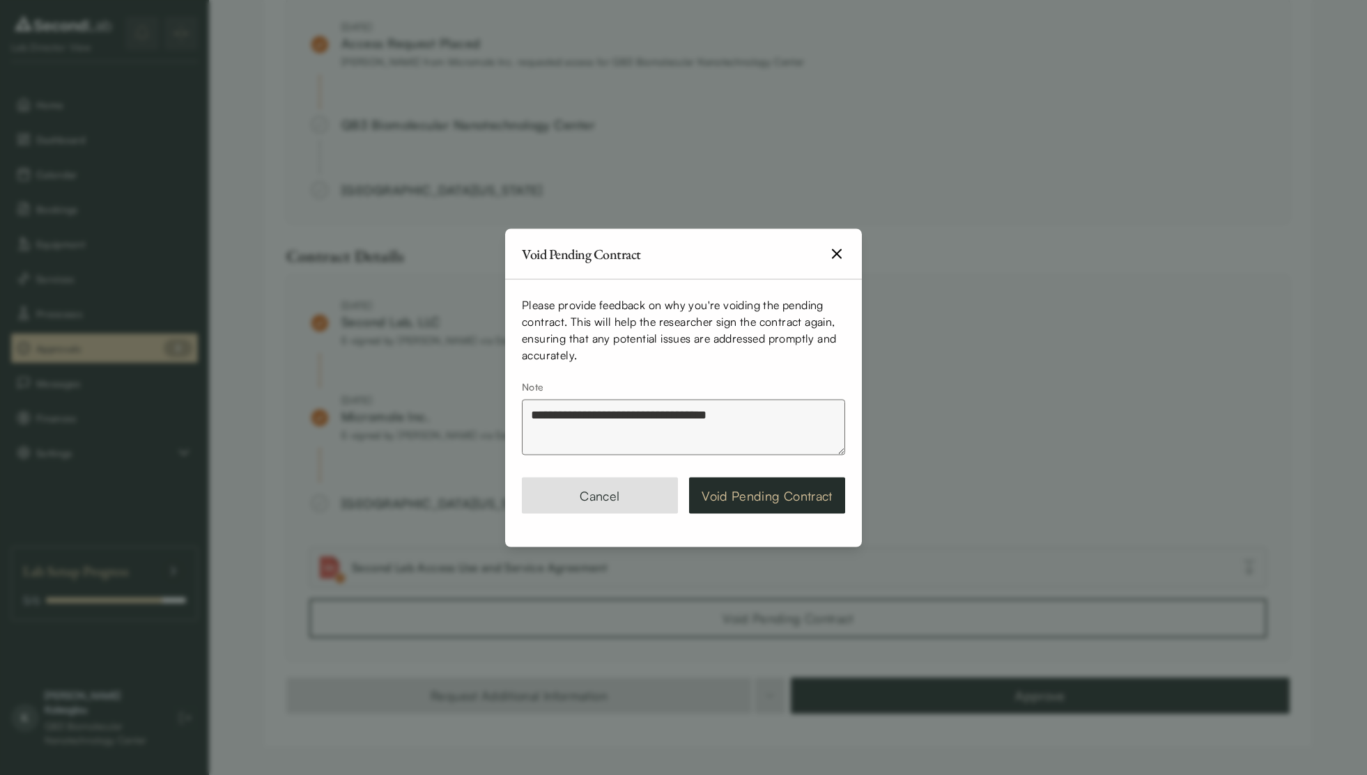
type textarea "**********"
click at [790, 493] on button "Void Pending Contract" at bounding box center [767, 495] width 156 height 36
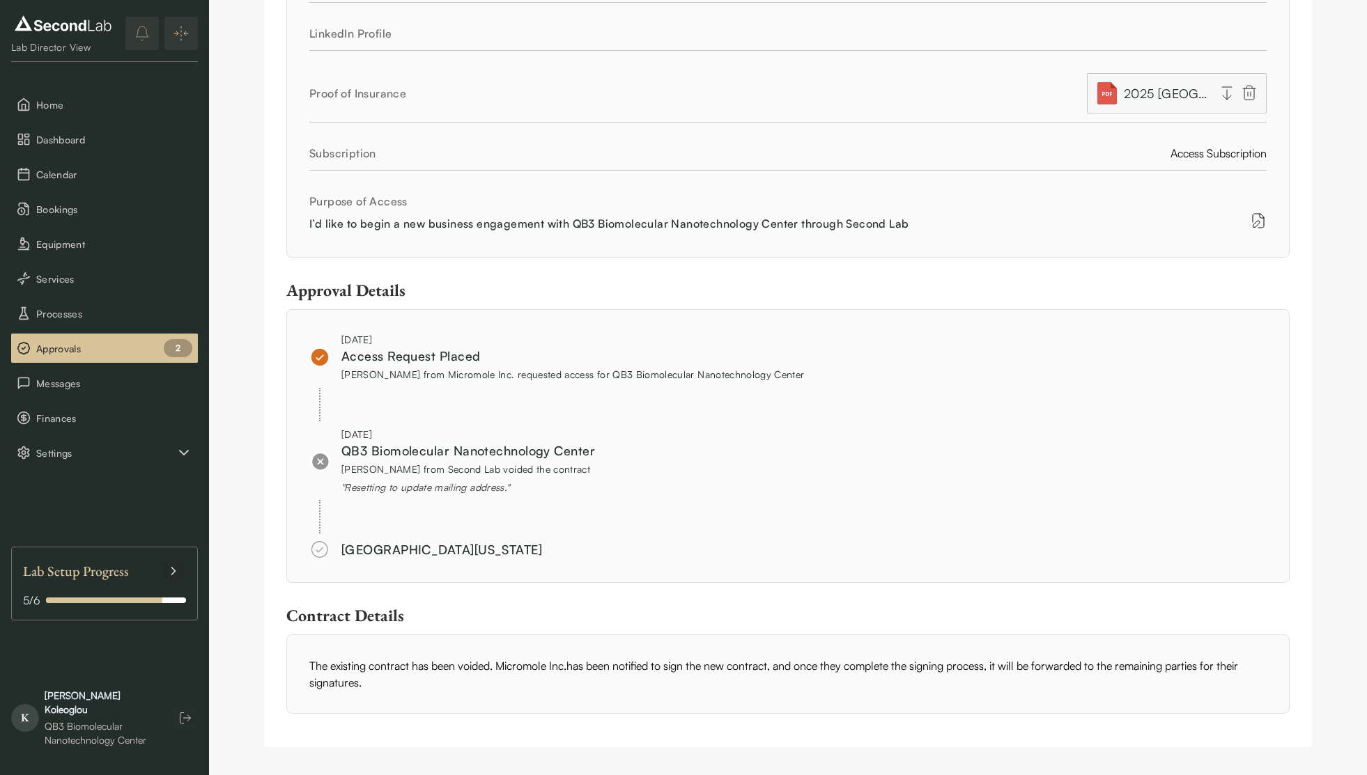
scroll to position [557, 0]
click at [143, 334] on button "Approvals 1" at bounding box center [104, 348] width 187 height 29
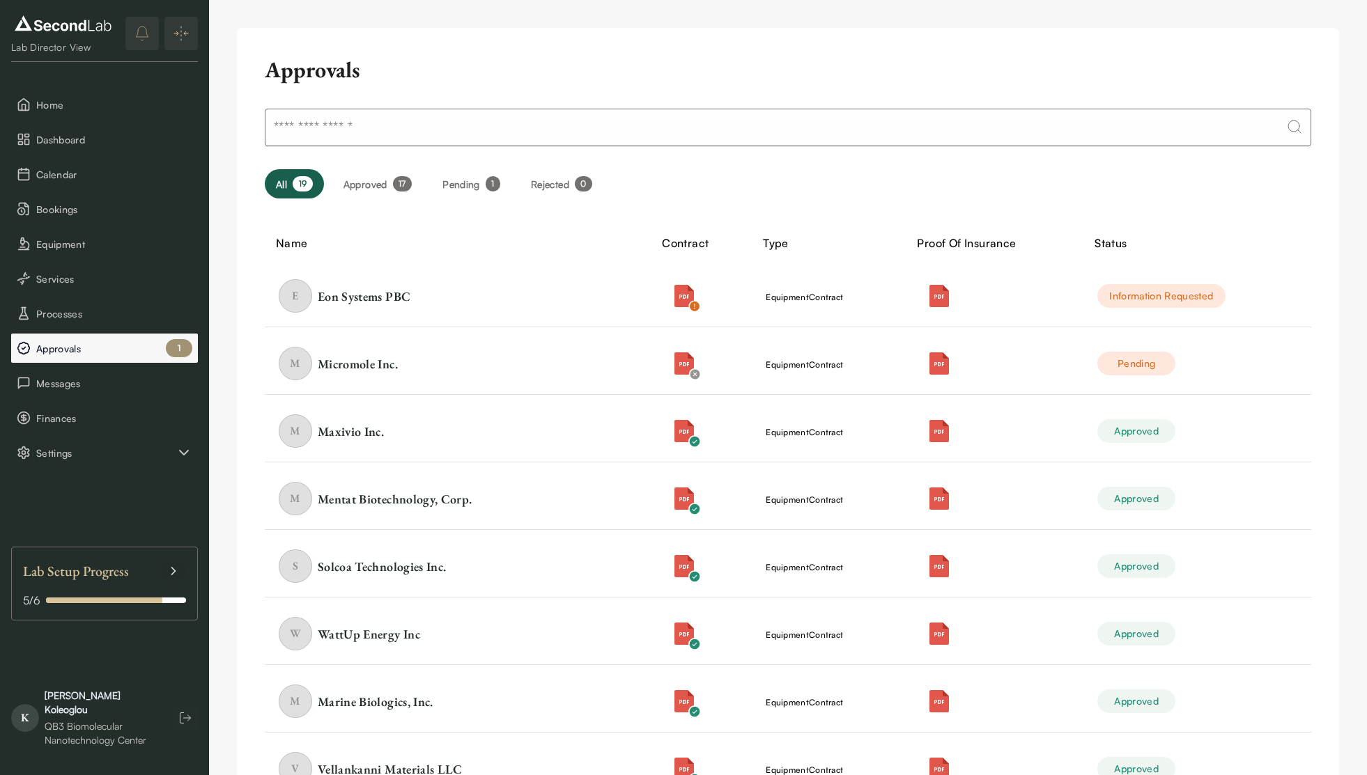
click at [141, 349] on span "Approvals" at bounding box center [114, 348] width 156 height 15
